Goal: Transaction & Acquisition: Obtain resource

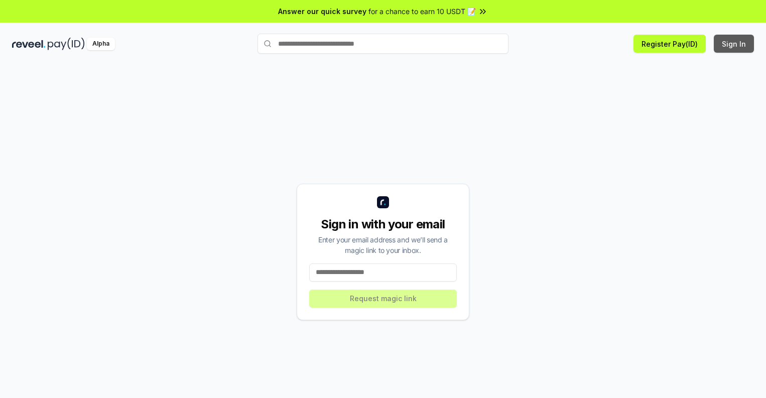
click at [734, 44] on button "Sign In" at bounding box center [733, 44] width 40 height 18
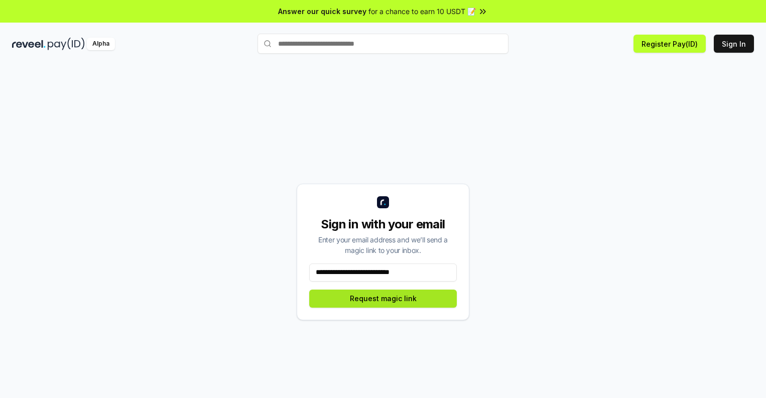
type input "**********"
click at [383, 298] on button "Request magic link" at bounding box center [382, 298] width 147 height 18
